Goal: Navigation & Orientation: Find specific page/section

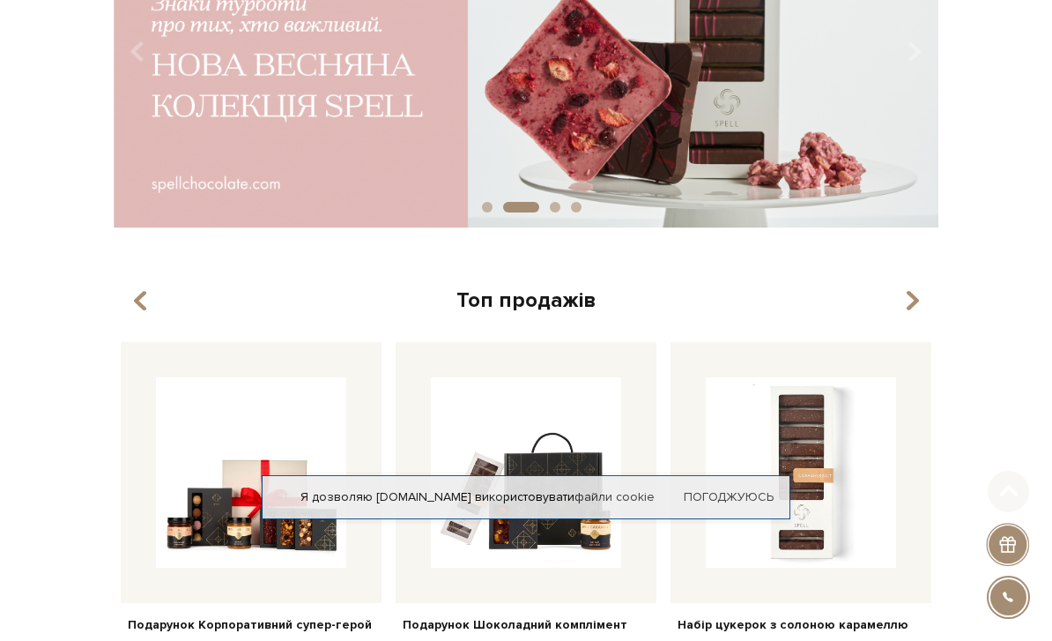
scroll to position [207, 0]
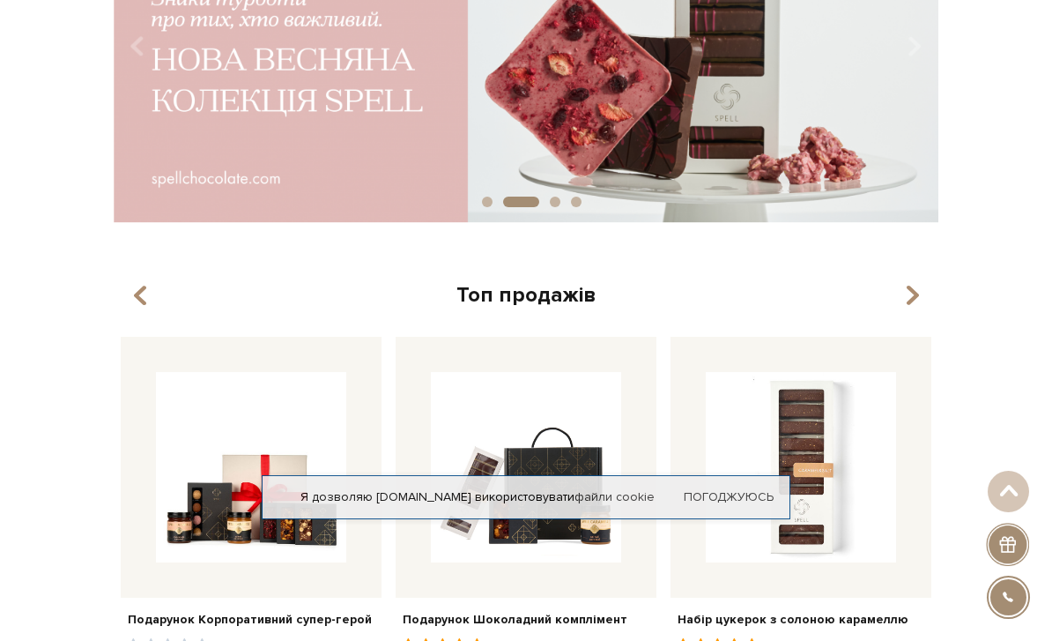
click at [727, 505] on link "Погоджуюсь" at bounding box center [729, 497] width 90 height 16
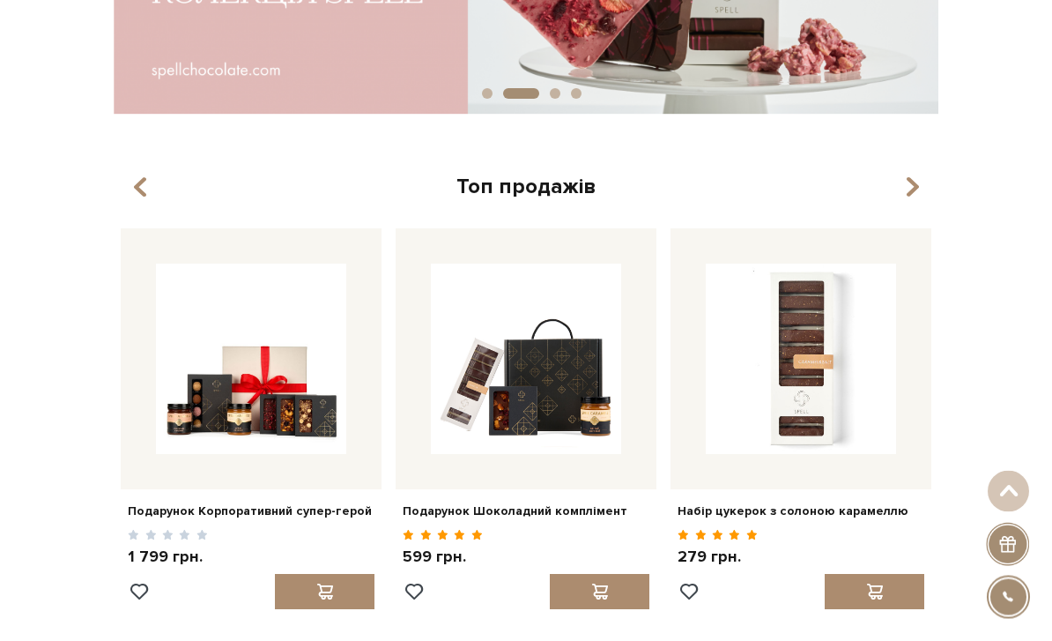
scroll to position [316, 0]
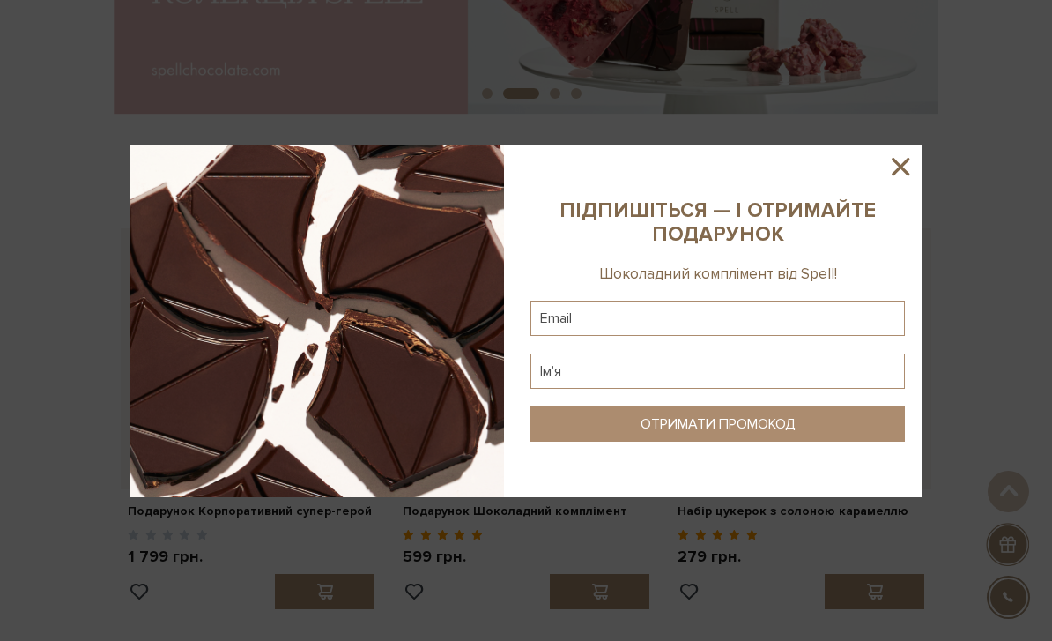
click at [905, 182] on icon at bounding box center [901, 167] width 30 height 30
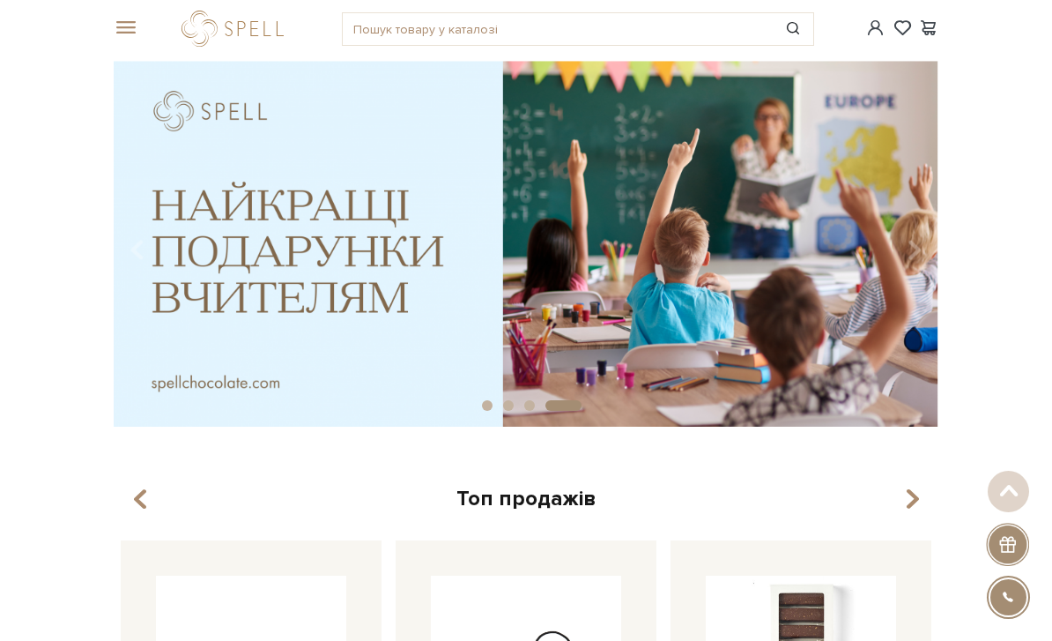
scroll to position [0, 0]
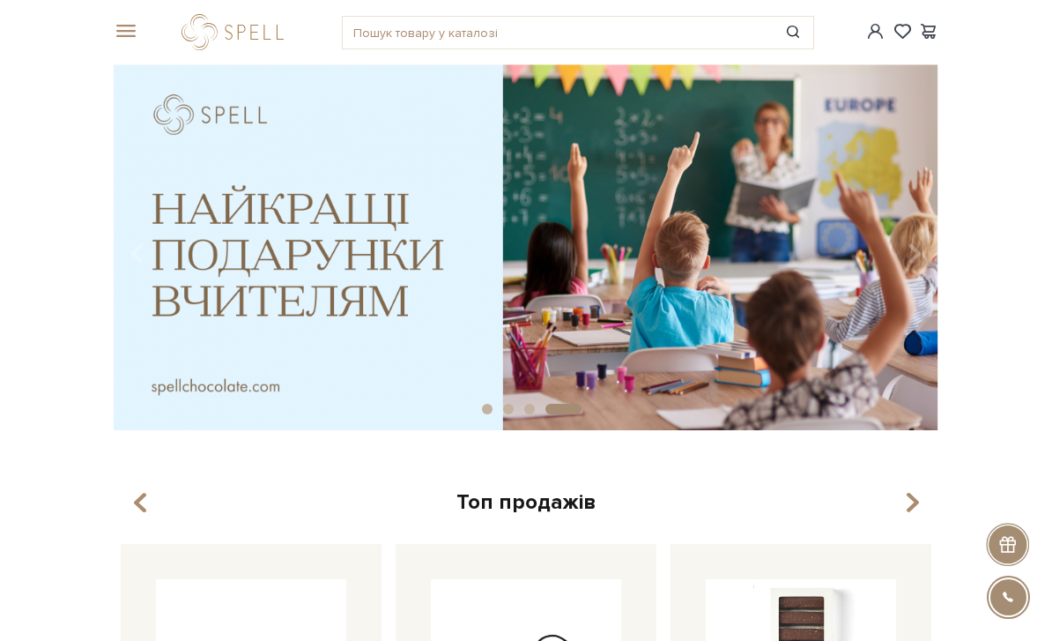
click at [128, 30] on span at bounding box center [123, 32] width 18 height 16
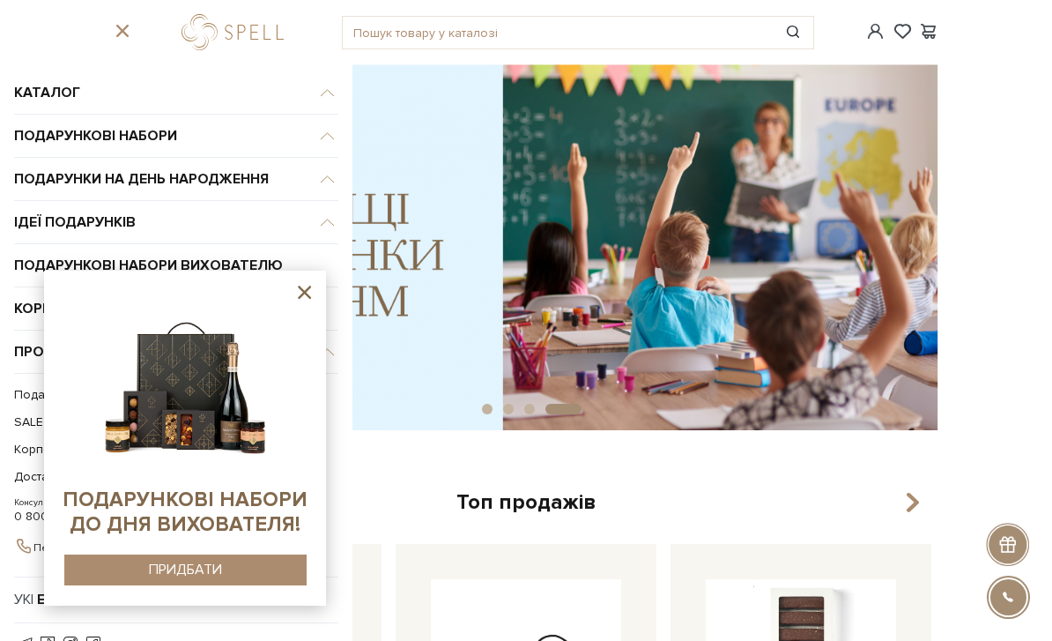
click at [300, 286] on icon at bounding box center [305, 292] width 22 height 22
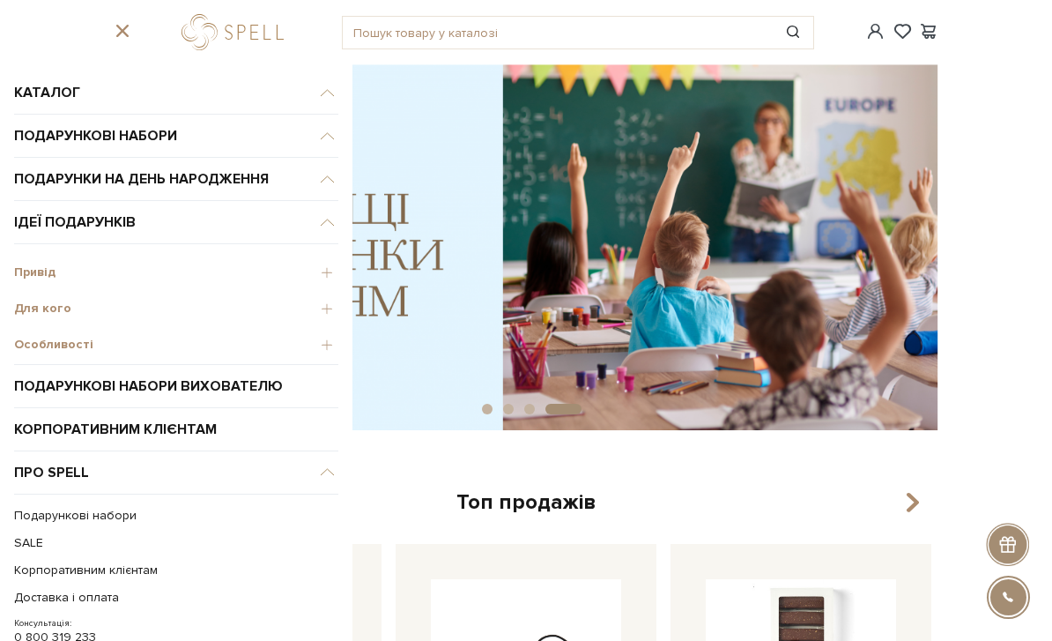
click at [329, 341] on span "Особливості" at bounding box center [176, 345] width 324 height 16
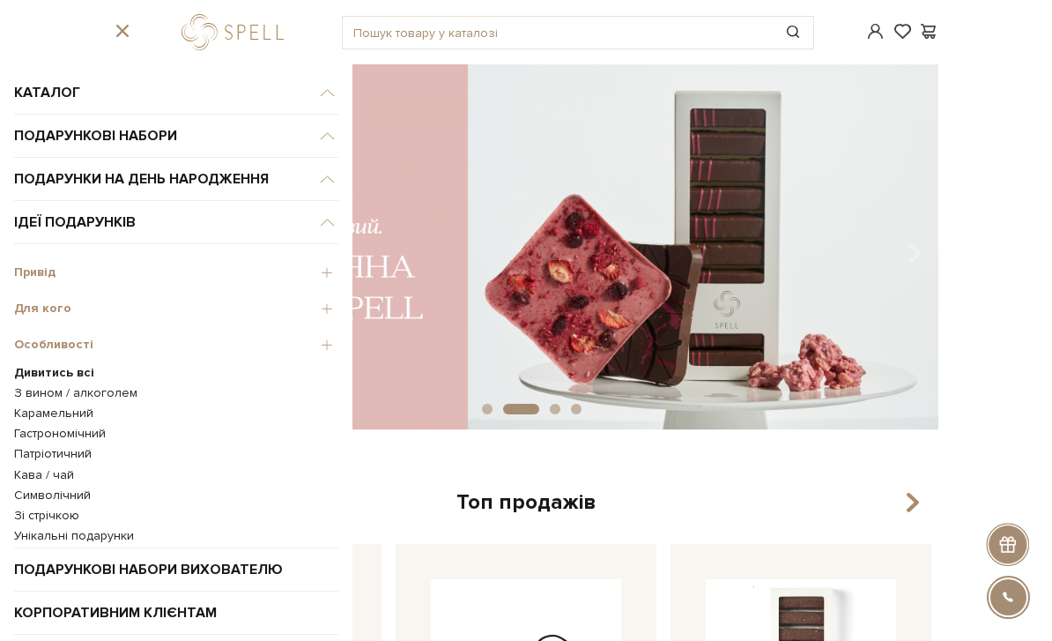
click at [323, 273] on span "Привід" at bounding box center [176, 272] width 324 height 16
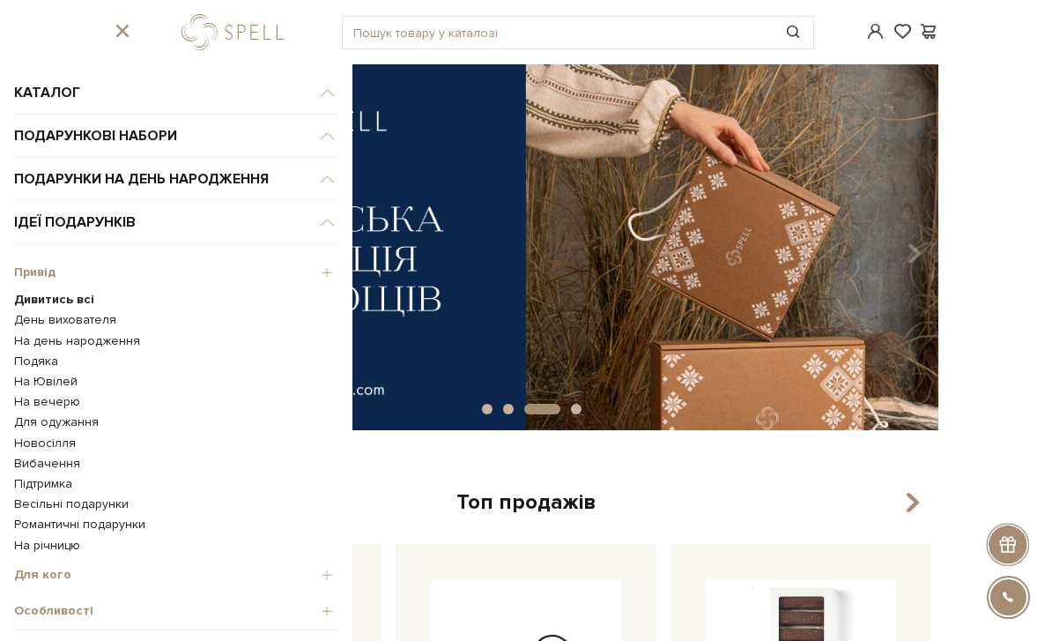
click at [42, 362] on link "Подяка" at bounding box center [176, 361] width 324 height 16
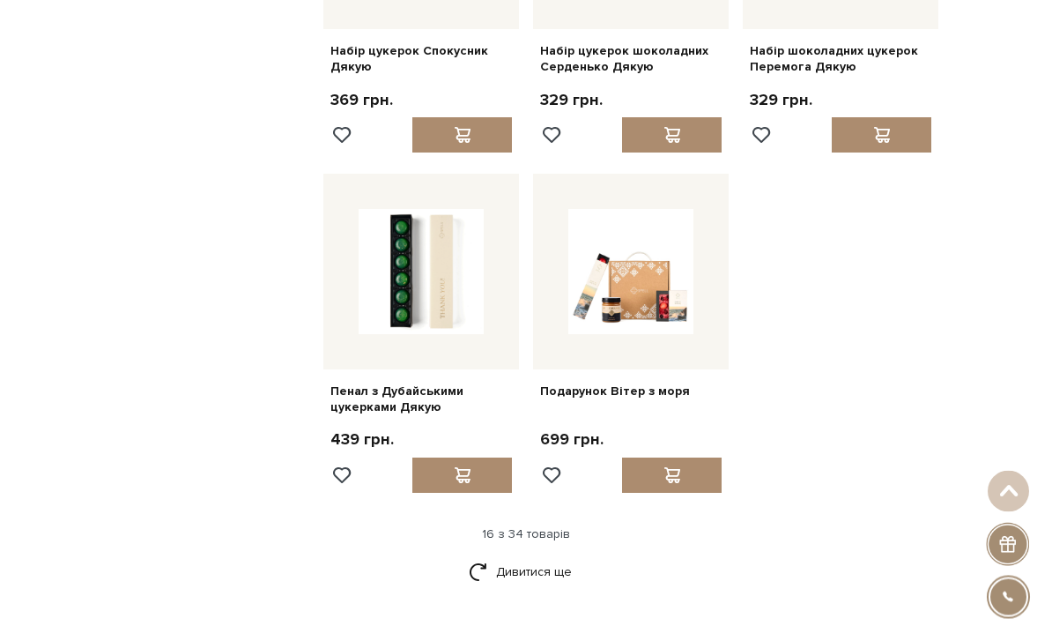
scroll to position [1747, 0]
click at [563, 556] on link "Дивитися ще" at bounding box center [526, 571] width 115 height 31
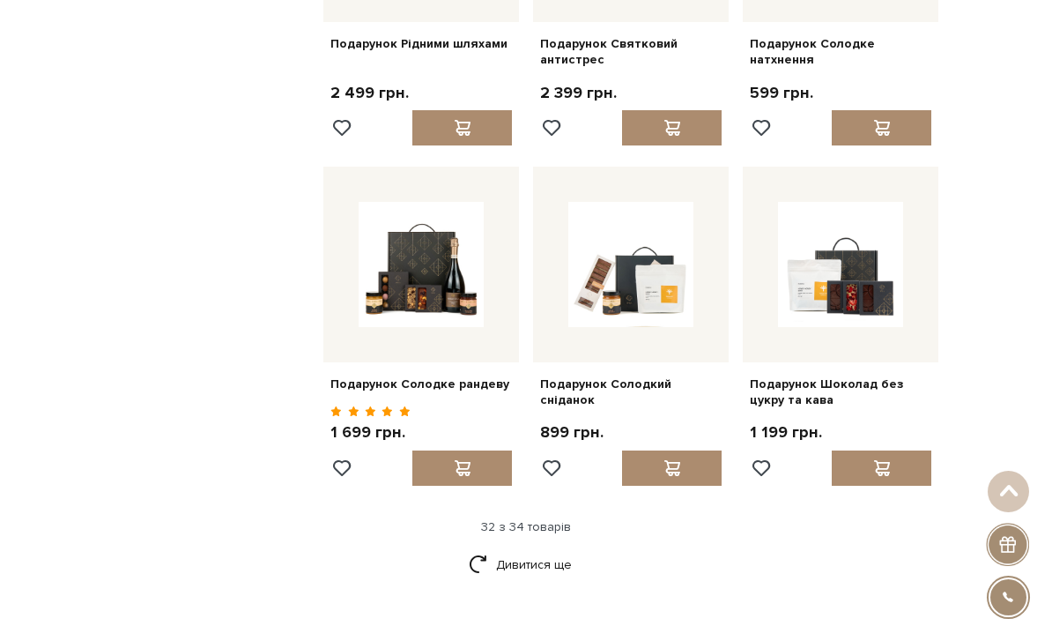
scroll to position [3437, 0]
click at [551, 550] on link "Дивитися ще" at bounding box center [526, 565] width 115 height 31
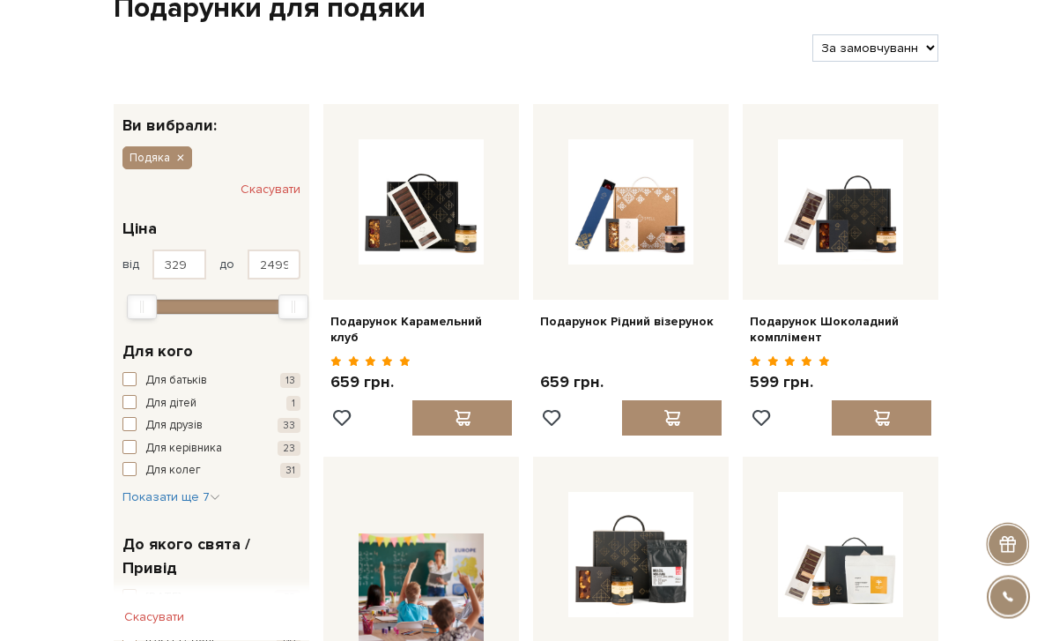
scroll to position [104, 0]
click at [203, 489] on span "Показати ще 7" at bounding box center [172, 496] width 98 height 15
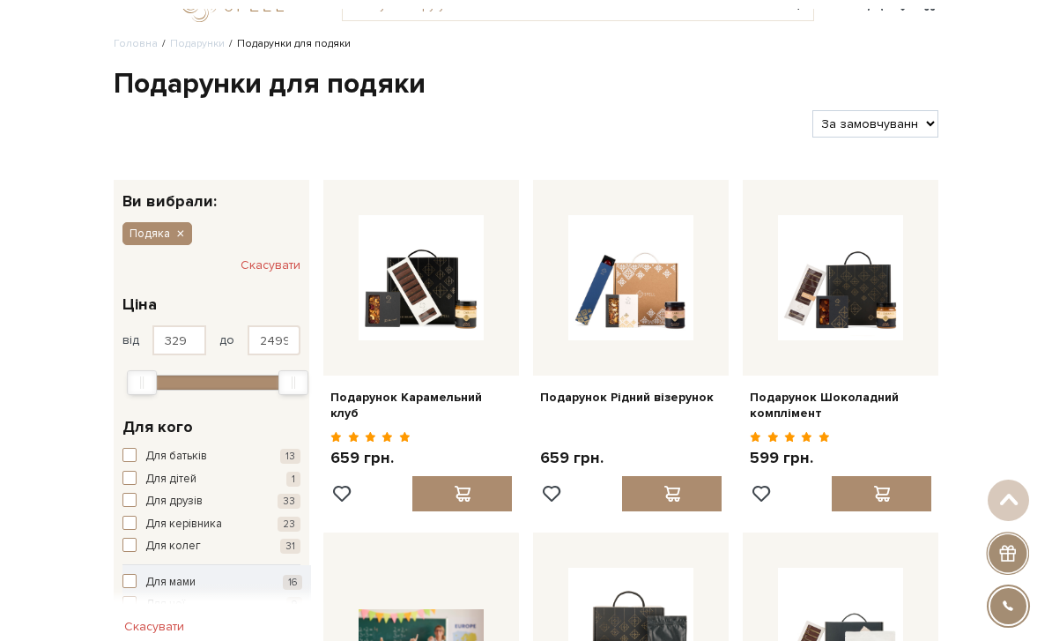
scroll to position [0, 0]
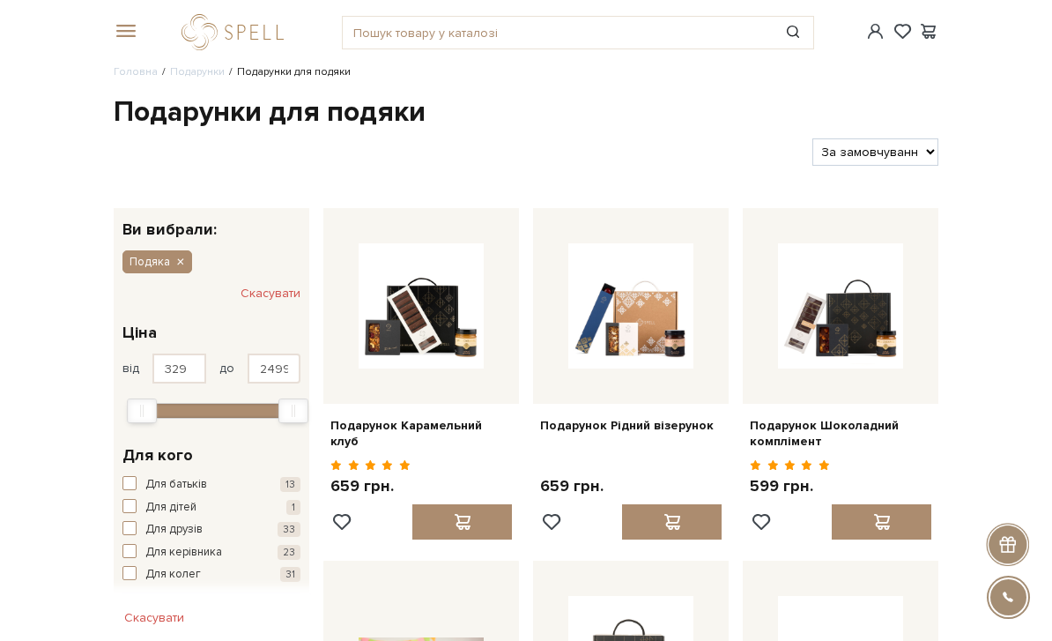
click at [110, 20] on div "#печиво #Колекція до Дня Народження #карамель" at bounding box center [526, 32] width 846 height 64
click at [130, 29] on span at bounding box center [123, 32] width 18 height 16
